Goal: Check status: Check status

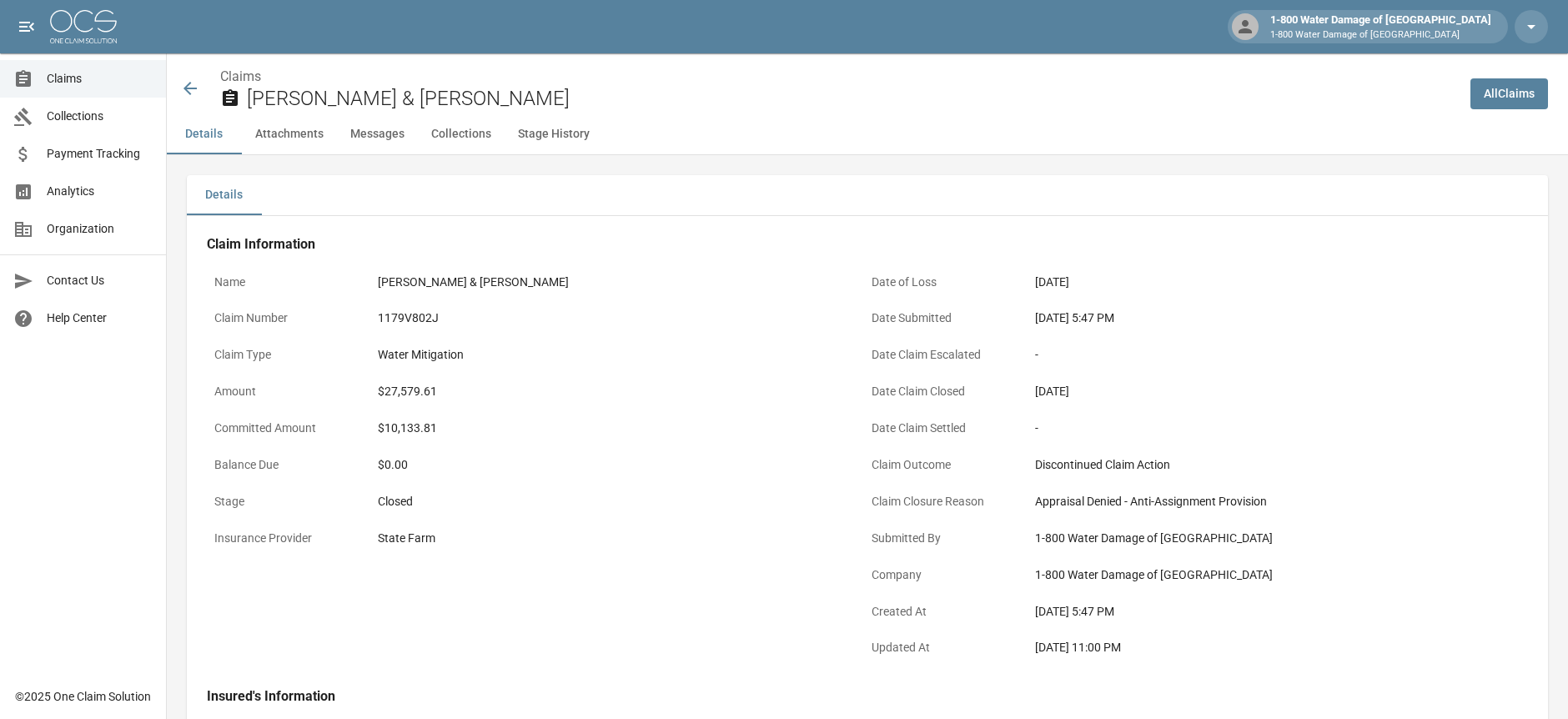
click at [189, 82] on icon at bounding box center [190, 88] width 20 height 20
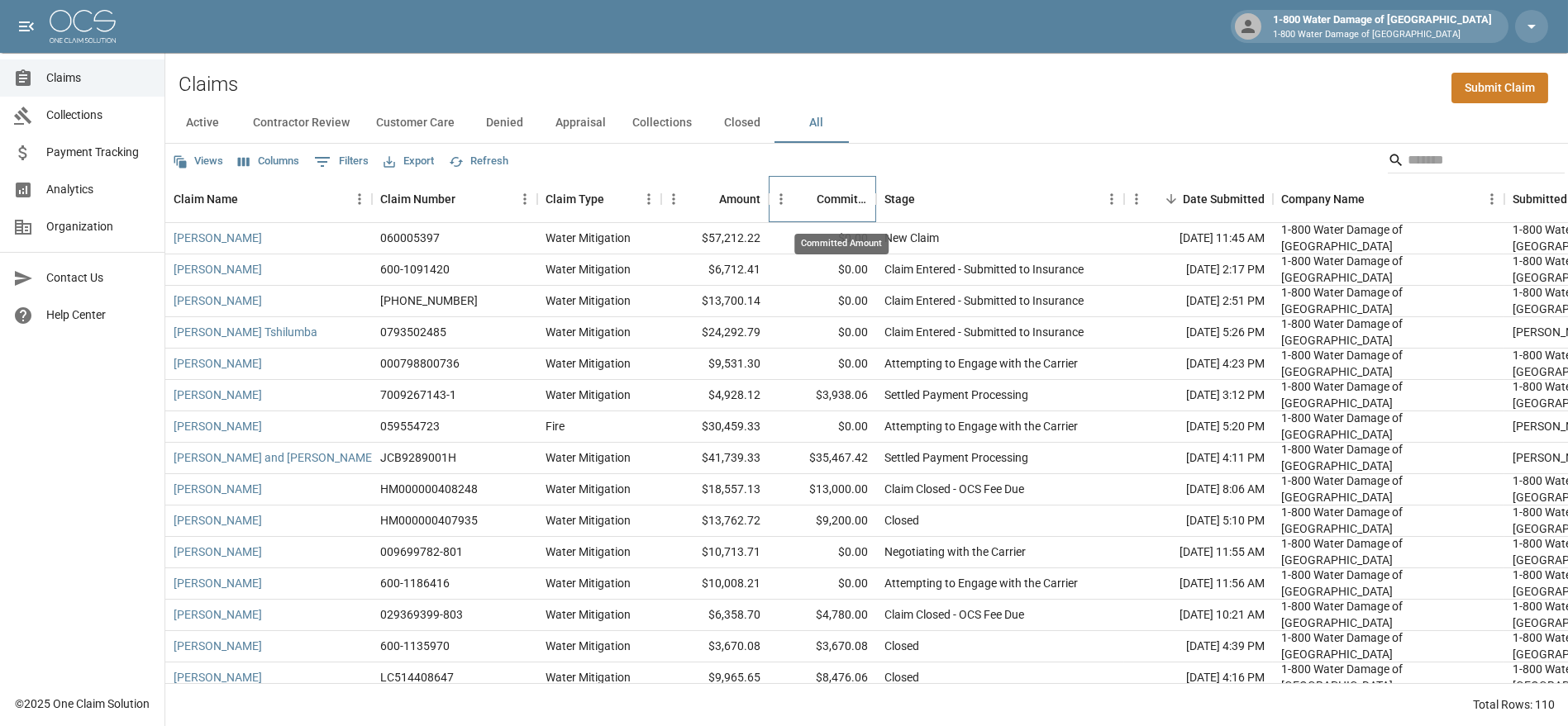
click at [843, 197] on div "Committed Amount" at bounding box center [842, 199] width 52 height 46
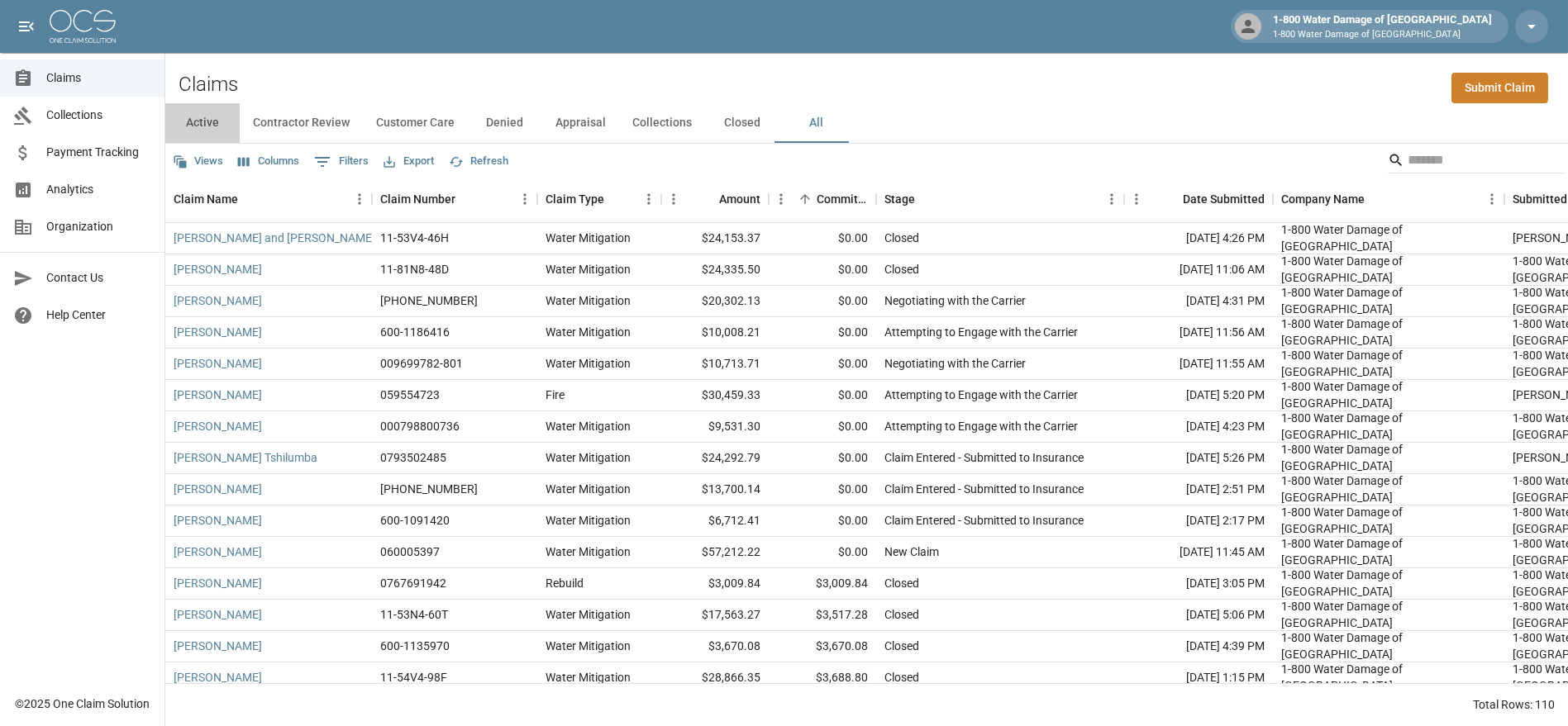
click at [191, 121] on button "Active" at bounding box center [203, 122] width 75 height 40
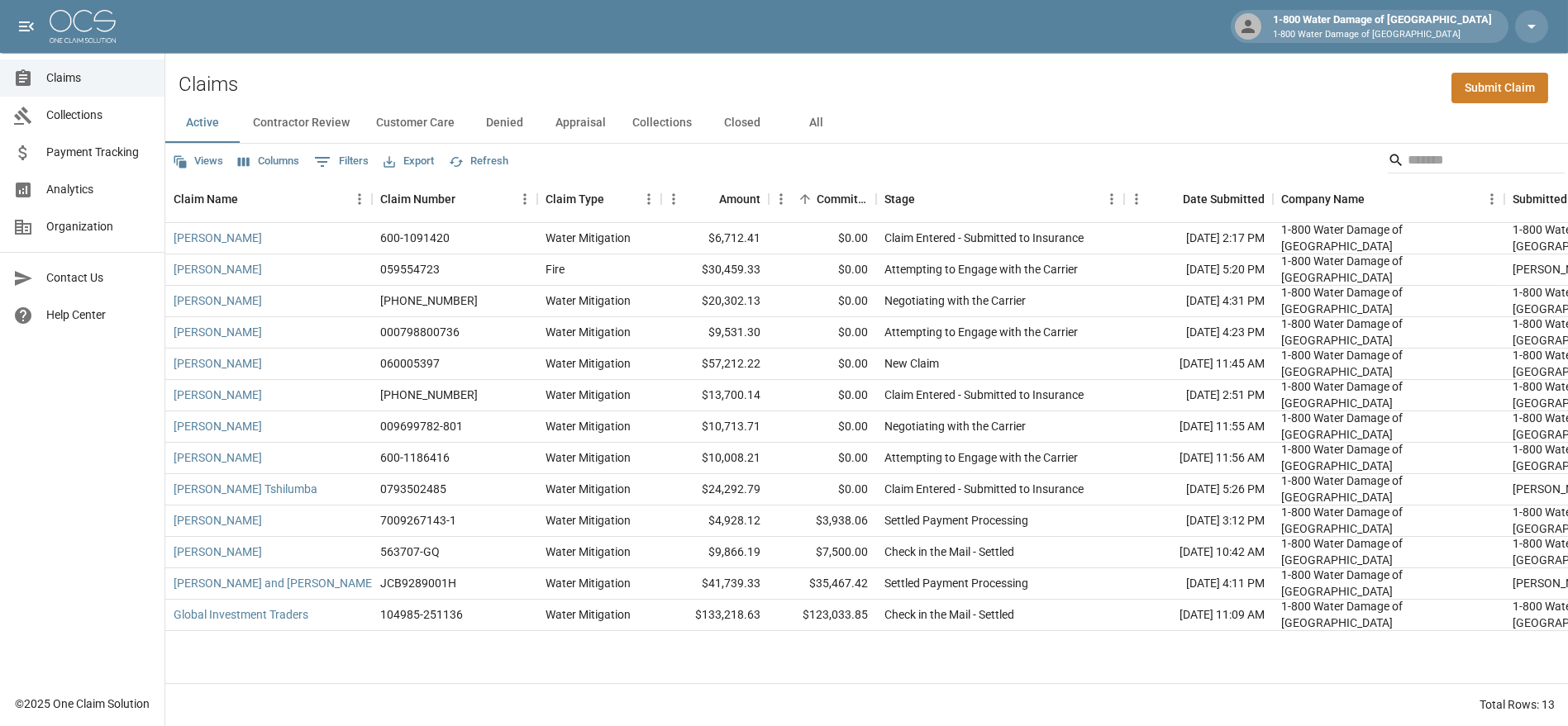
click at [652, 122] on button "Collections" at bounding box center [661, 122] width 86 height 40
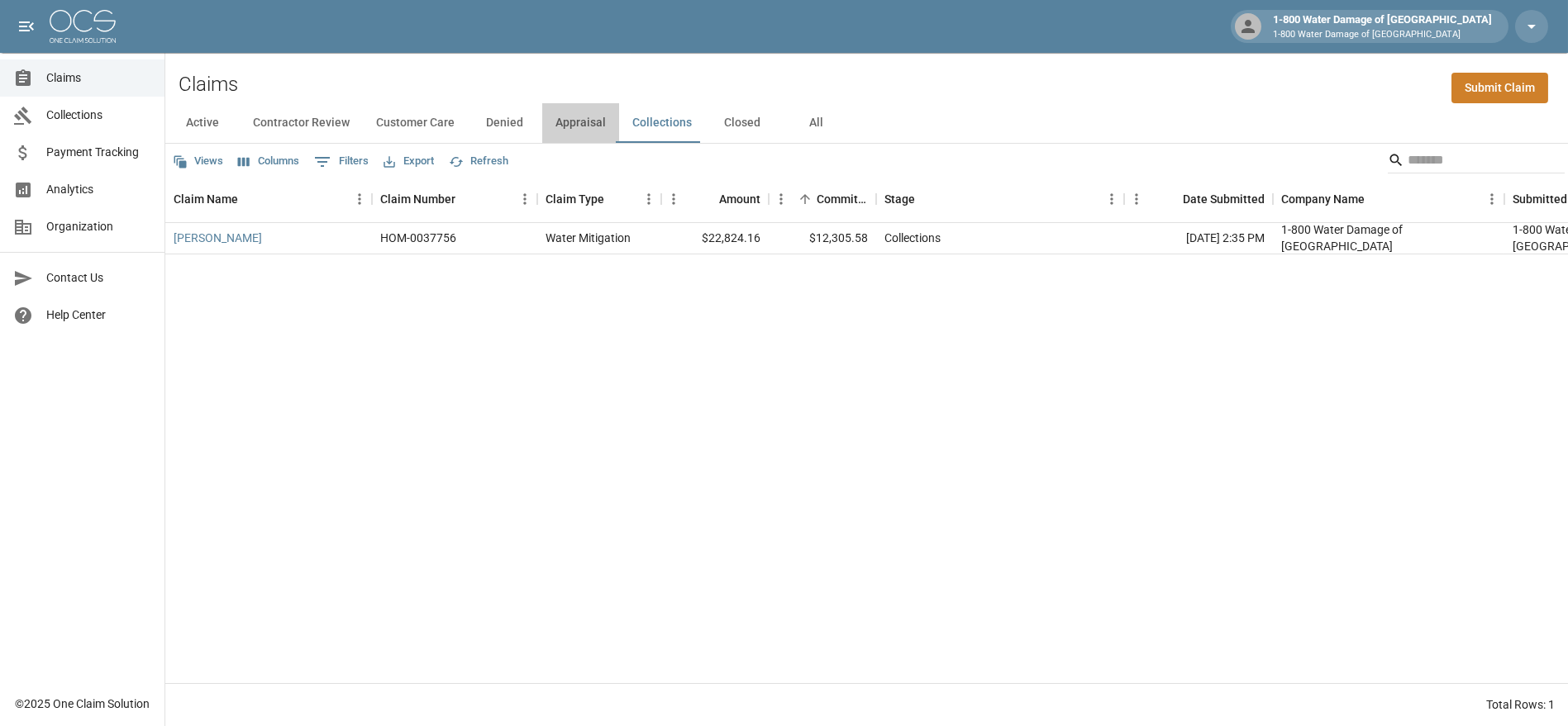
click at [580, 116] on button "Appraisal" at bounding box center [580, 122] width 76 height 40
click at [303, 121] on button "Contractor Review" at bounding box center [301, 122] width 123 height 40
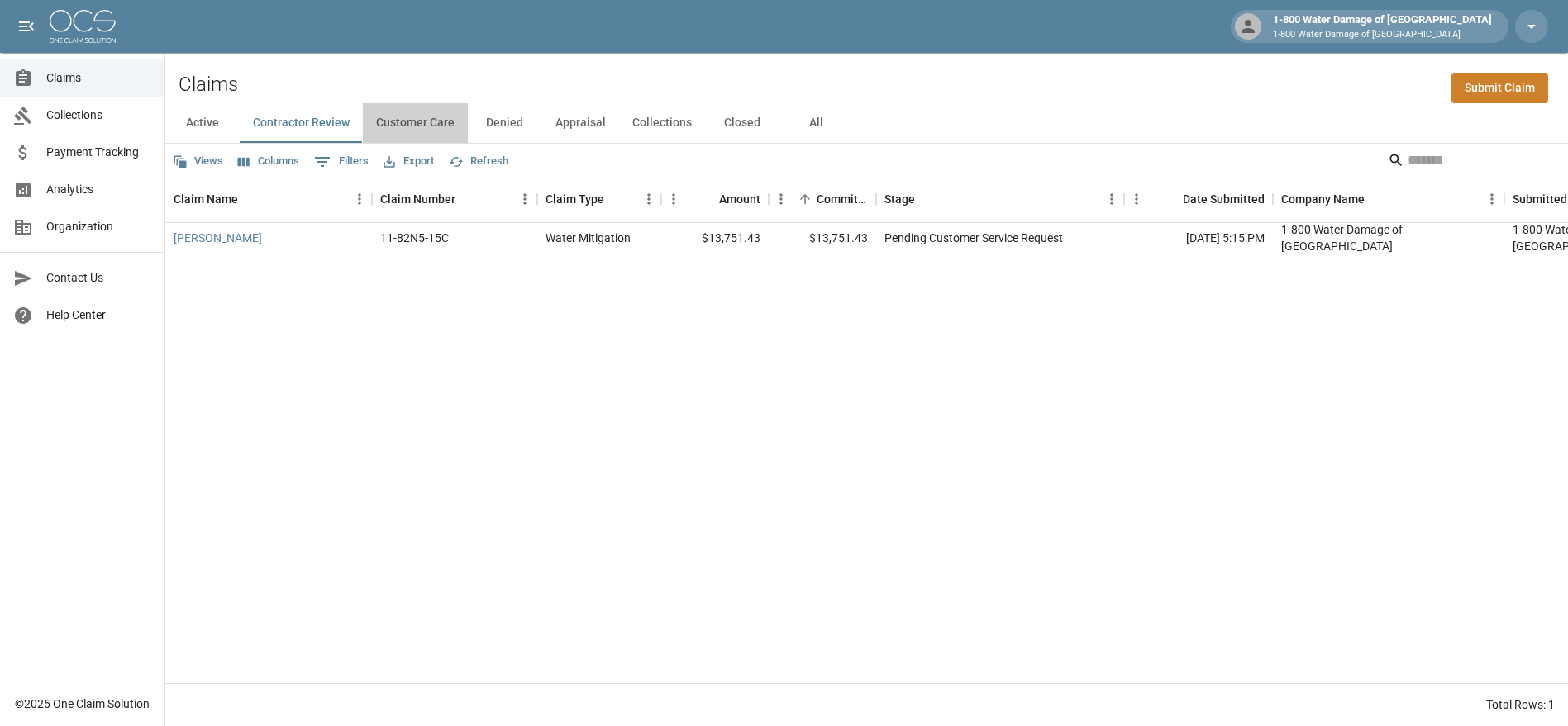
click at [401, 113] on button "Customer Care" at bounding box center [415, 122] width 105 height 40
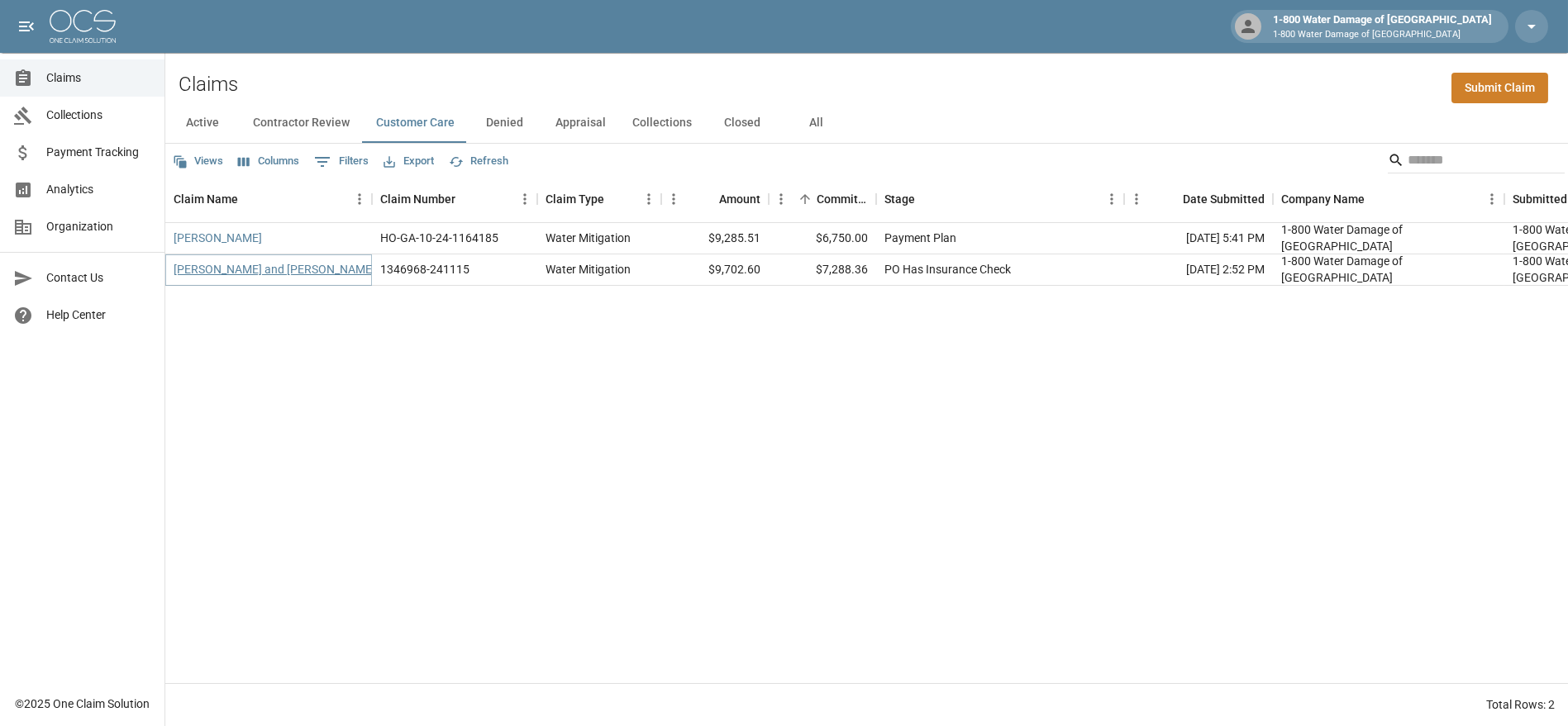
click at [238, 274] on link "[PERSON_NAME] and [PERSON_NAME]" at bounding box center [274, 270] width 202 height 17
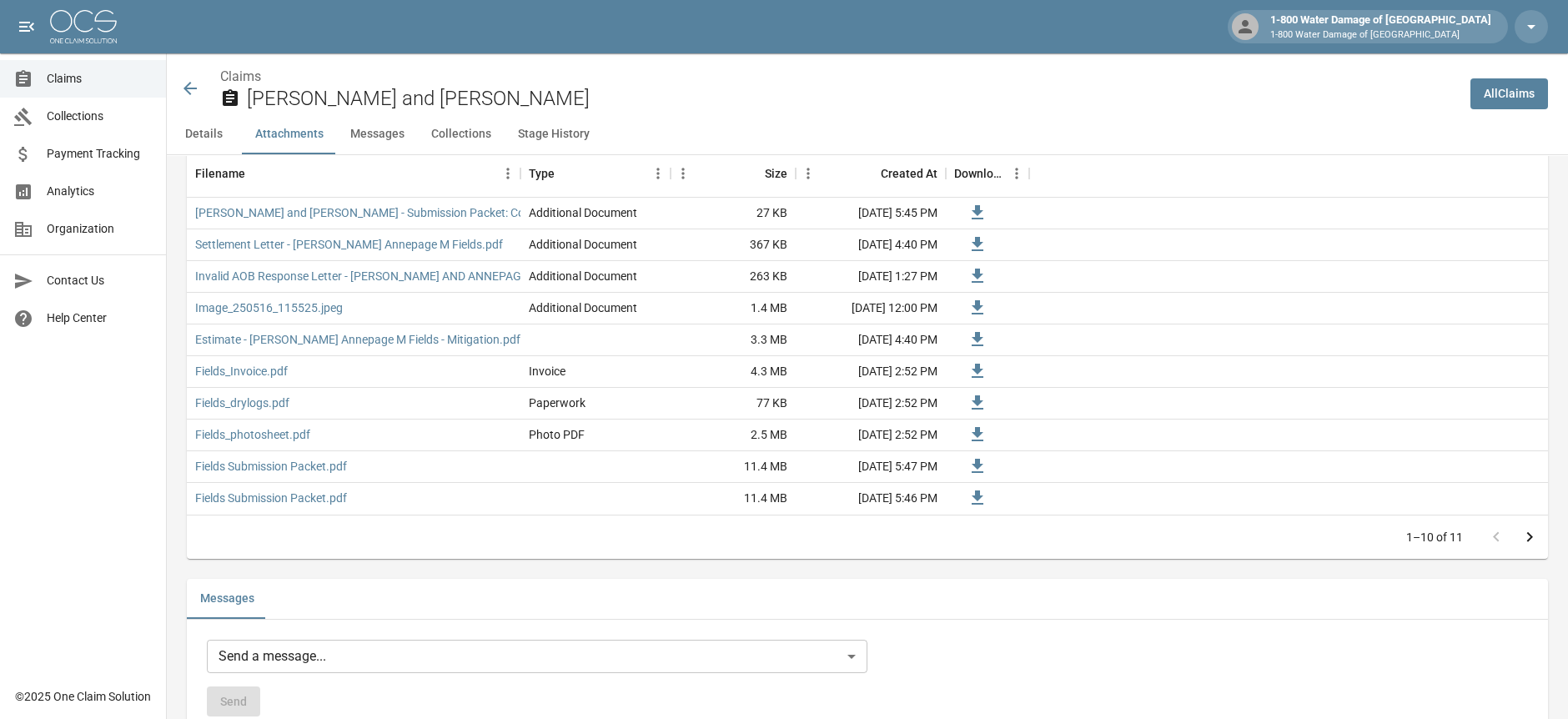
scroll to position [1093, 0]
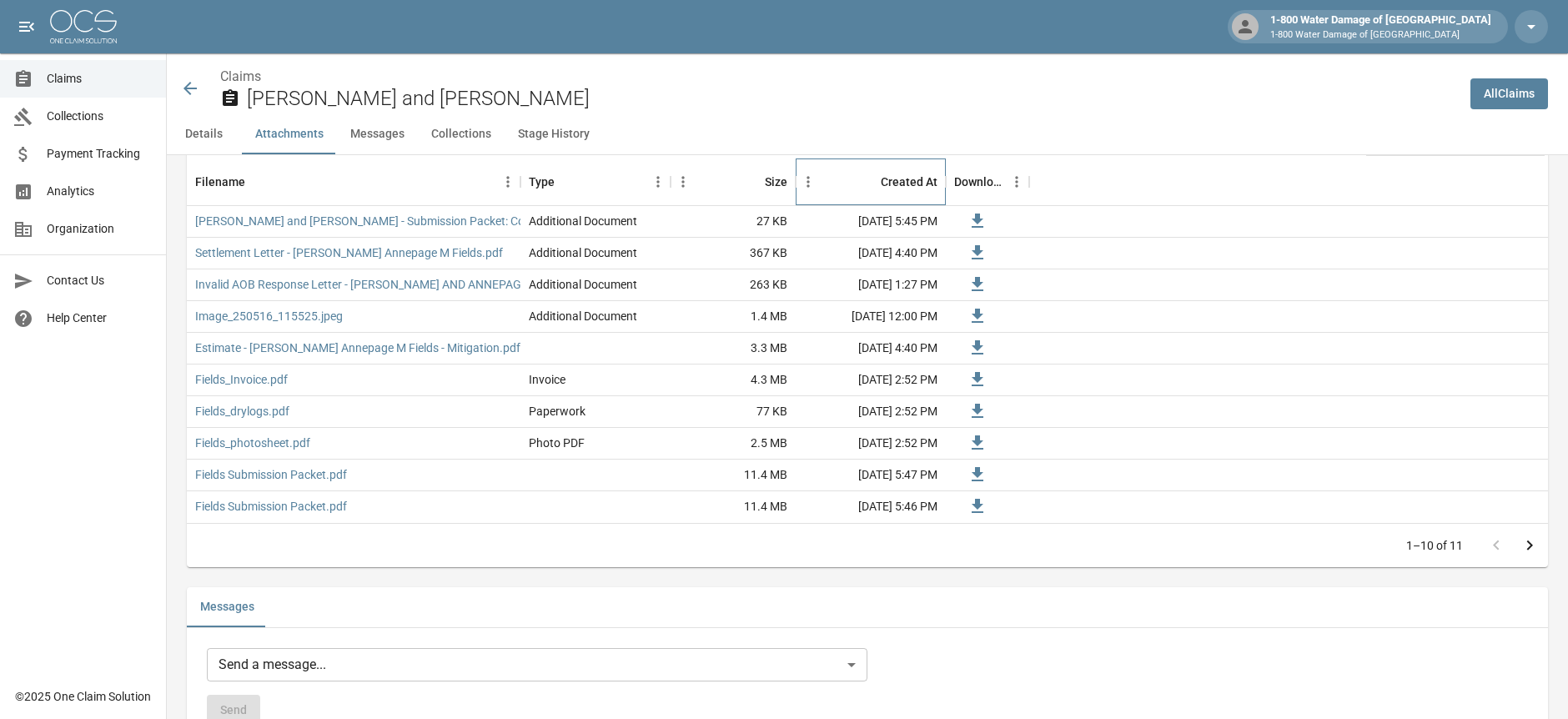
click at [915, 179] on div "Created At" at bounding box center [908, 182] width 57 height 46
click at [831, 179] on div "Created At" at bounding box center [879, 182] width 117 height 46
click at [813, 187] on icon "Menu" at bounding box center [808, 182] width 17 height 17
click at [869, 173] on div "Created At" at bounding box center [879, 182] width 117 height 46
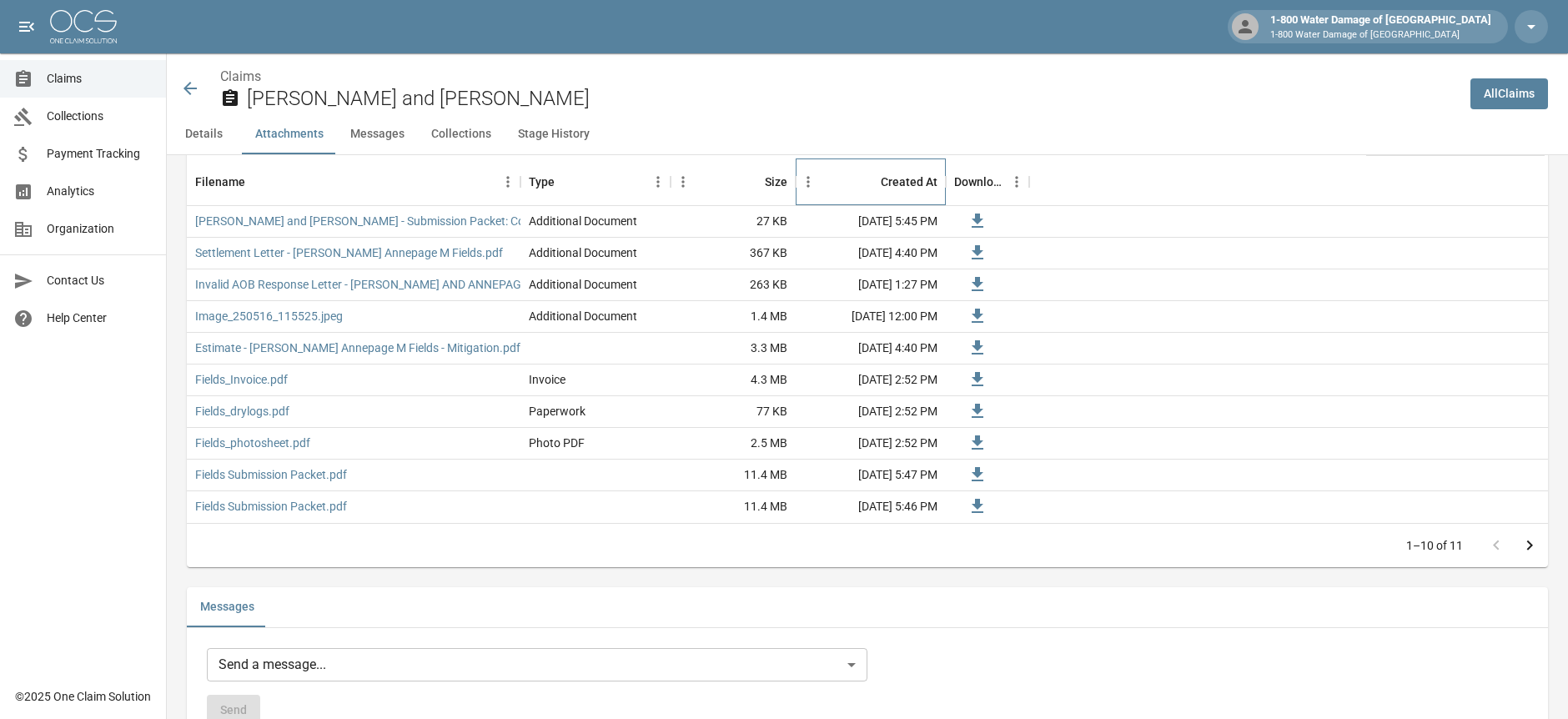
click at [908, 187] on div "Created At" at bounding box center [908, 182] width 57 height 46
click at [343, 253] on link "Settlement Letter - [PERSON_NAME] Annepage M Fields.pdf" at bounding box center [348, 253] width 307 height 17
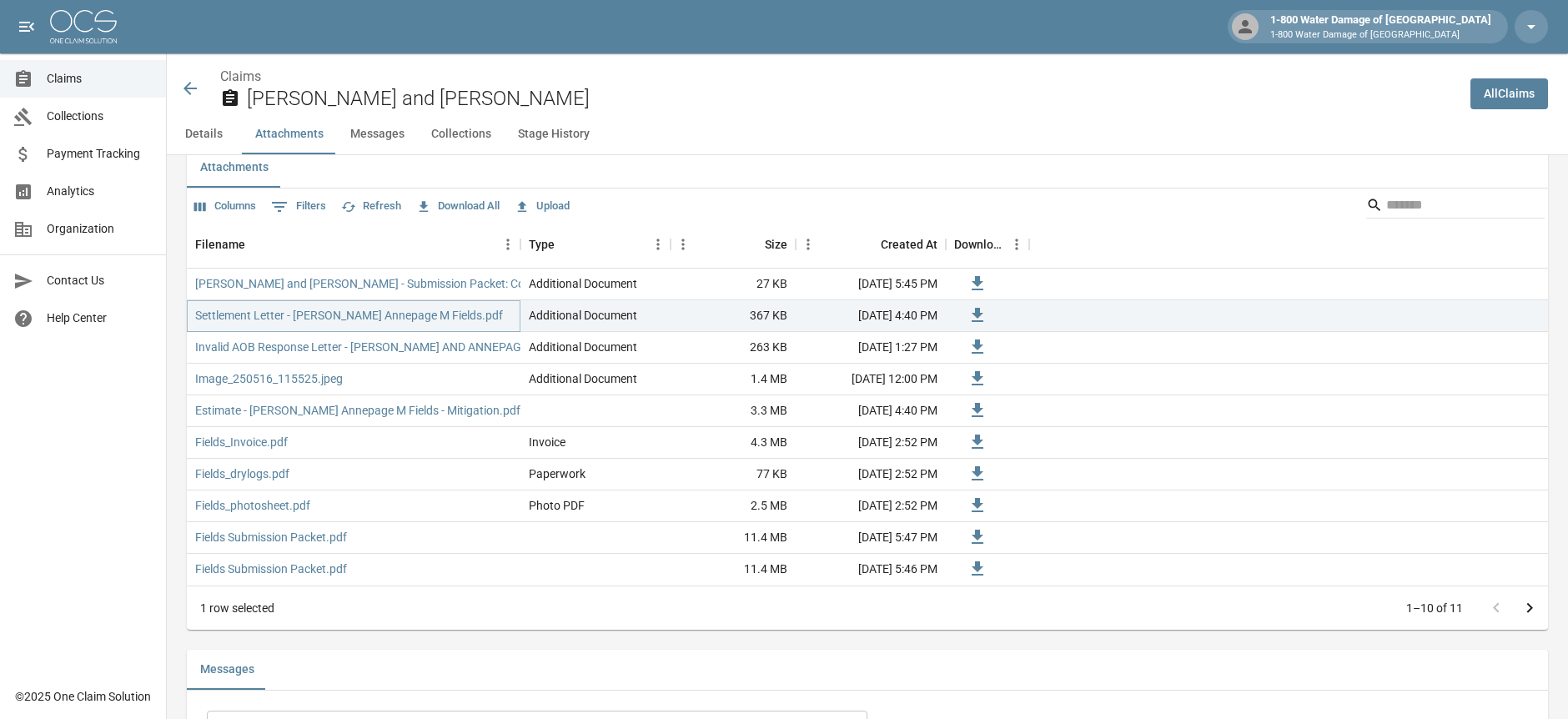
scroll to position [1000, 0]
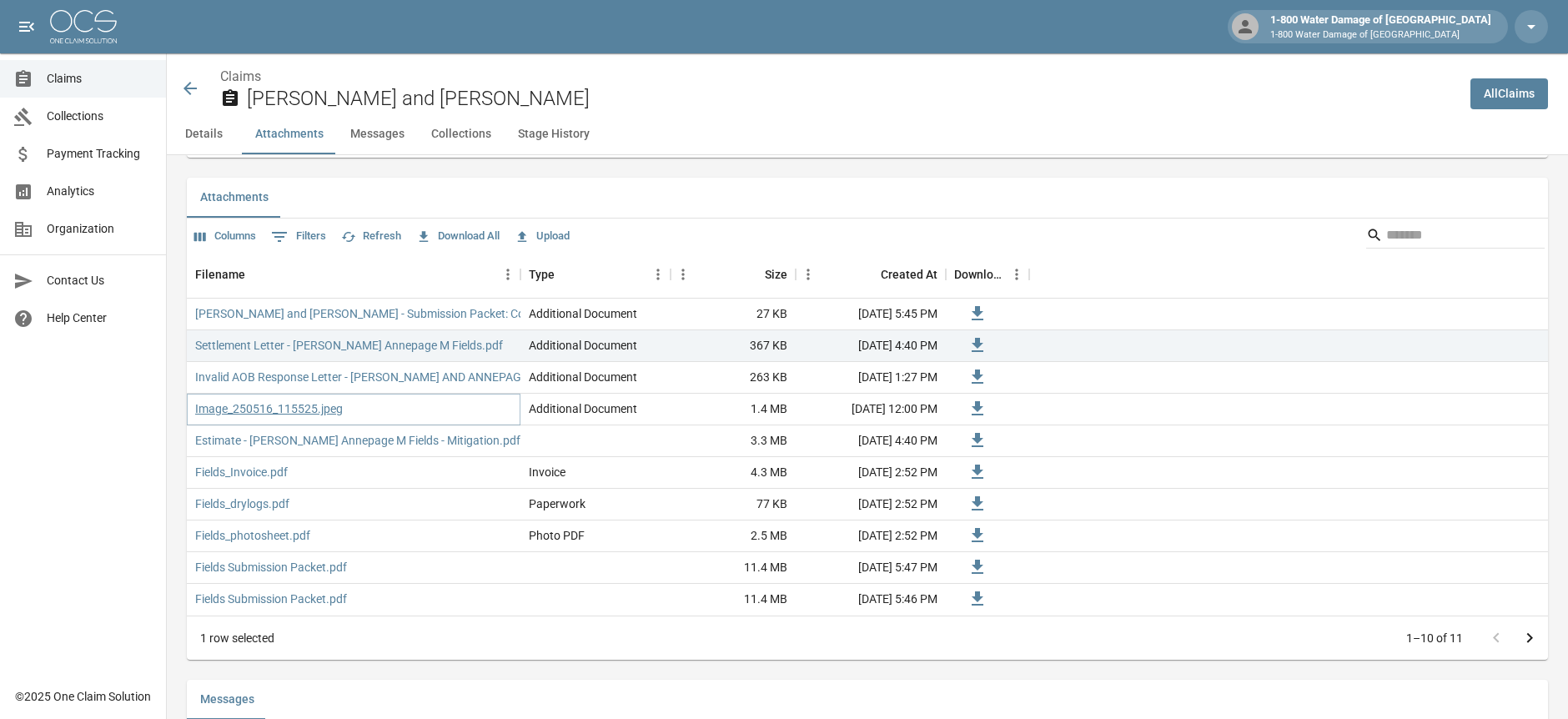
click at [266, 409] on link "Image_250516_115525.jpeg" at bounding box center [268, 409] width 148 height 17
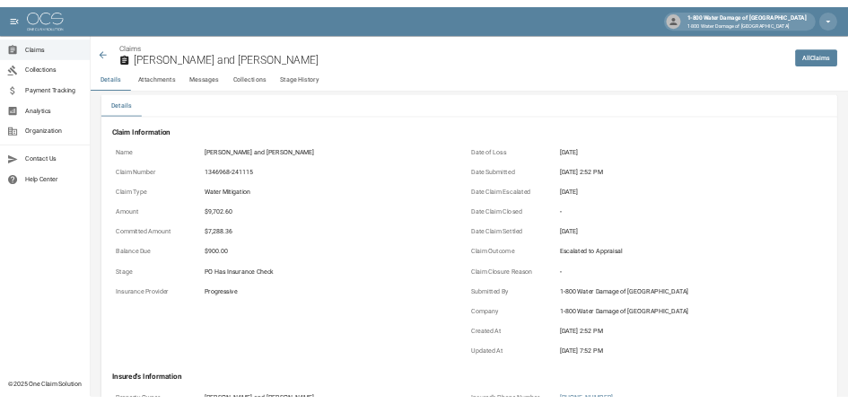
scroll to position [0, 0]
